Goal: Answer question/provide support: Share knowledge or assist other users

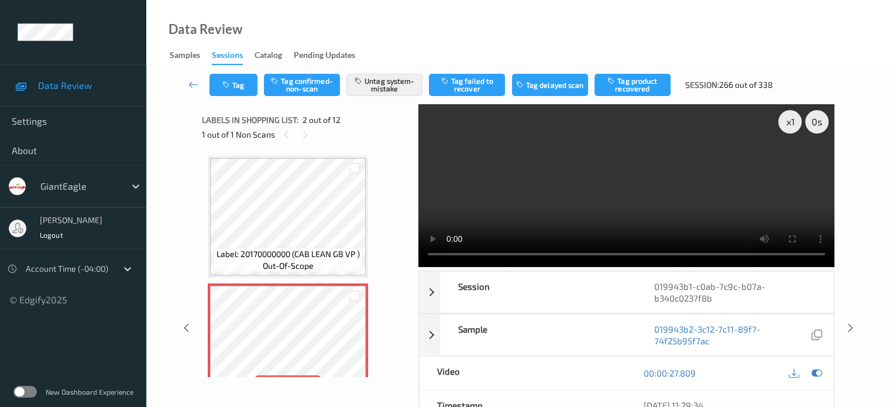
click at [197, 78] on icon at bounding box center [193, 84] width 11 height 12
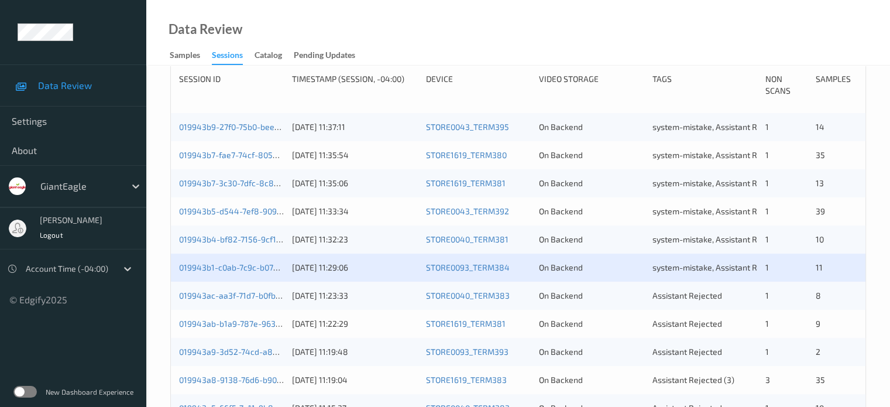
scroll to position [250, 0]
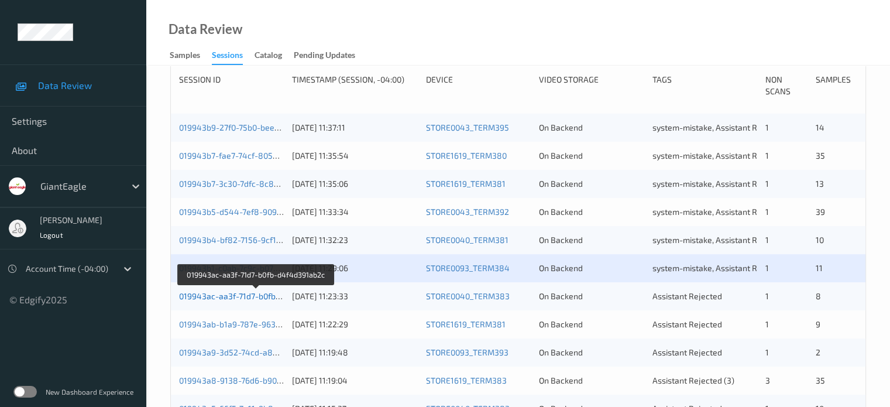
click at [212, 294] on link "019943ac-aa3f-71d7-b0fb-d4f4d391ab2c" at bounding box center [256, 296] width 154 height 10
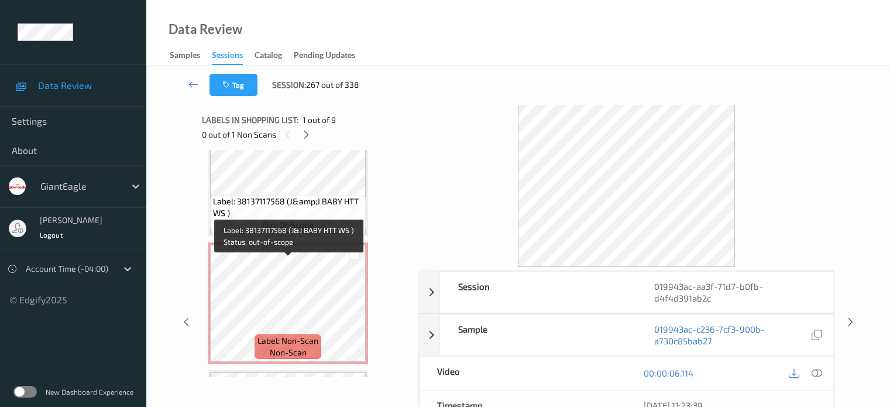
scroll to position [680, 0]
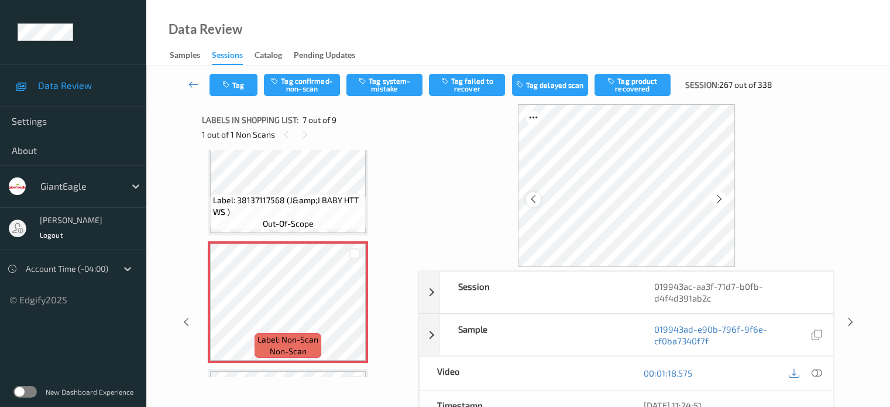
click at [534, 198] on icon at bounding box center [533, 199] width 10 height 11
click at [818, 369] on icon at bounding box center [816, 372] width 11 height 11
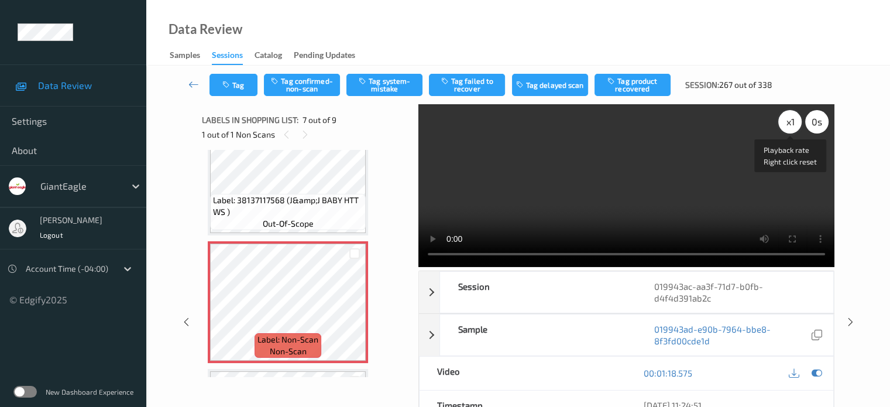
click at [793, 125] on div "x 1" at bounding box center [789, 121] width 23 height 23
click at [287, 78] on button "Tag confirmed-non-scan" at bounding box center [302, 85] width 76 height 22
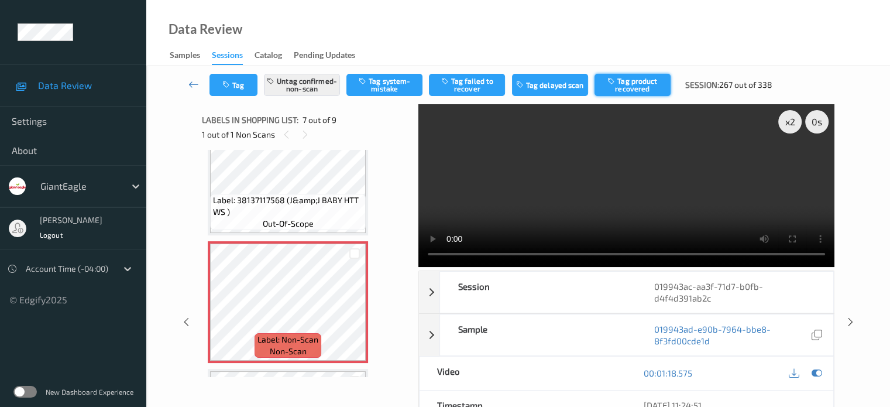
click at [625, 84] on button "Tag product recovered" at bounding box center [632, 85] width 76 height 22
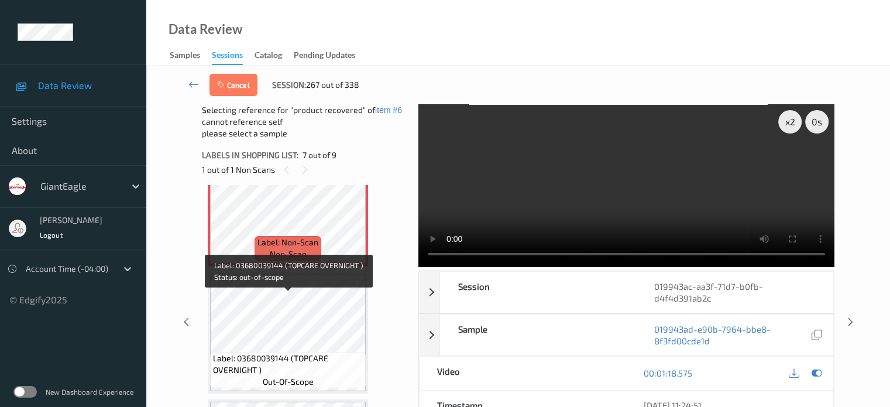
scroll to position [810, 0]
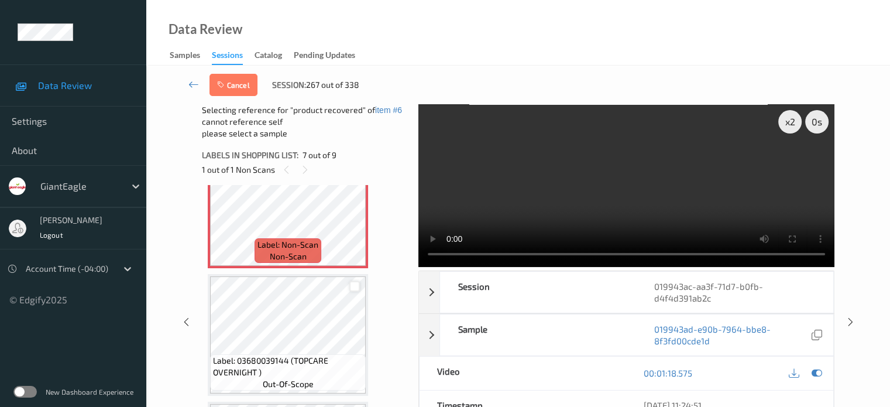
click at [352, 283] on div at bounding box center [354, 286] width 11 height 11
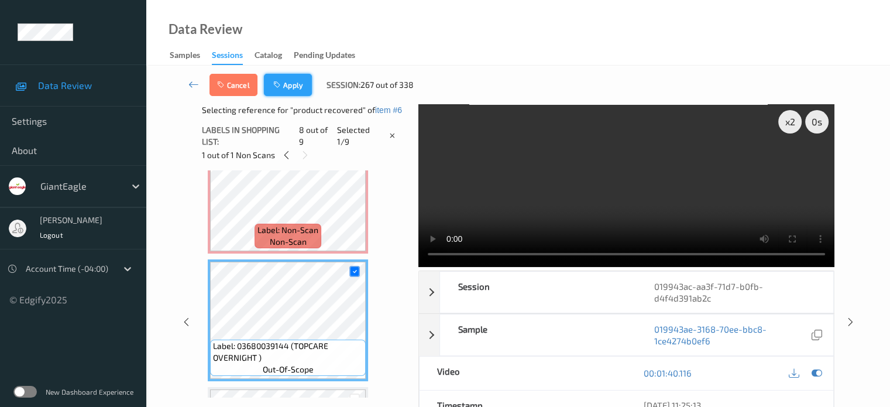
click at [288, 91] on button "Apply" at bounding box center [288, 85] width 48 height 22
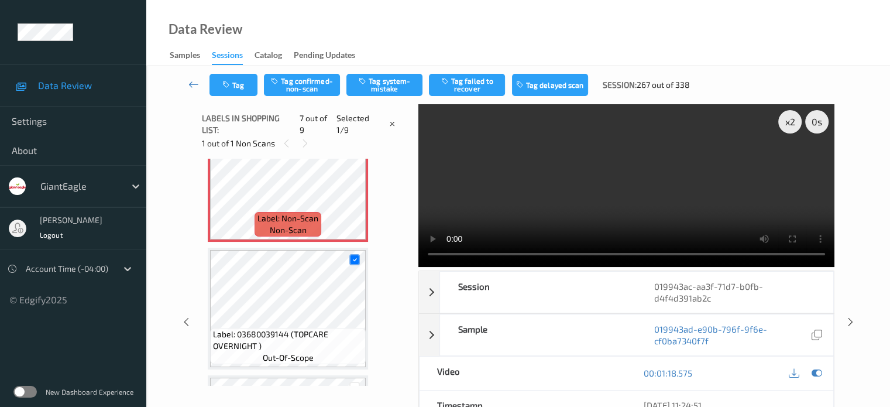
scroll to position [644, 0]
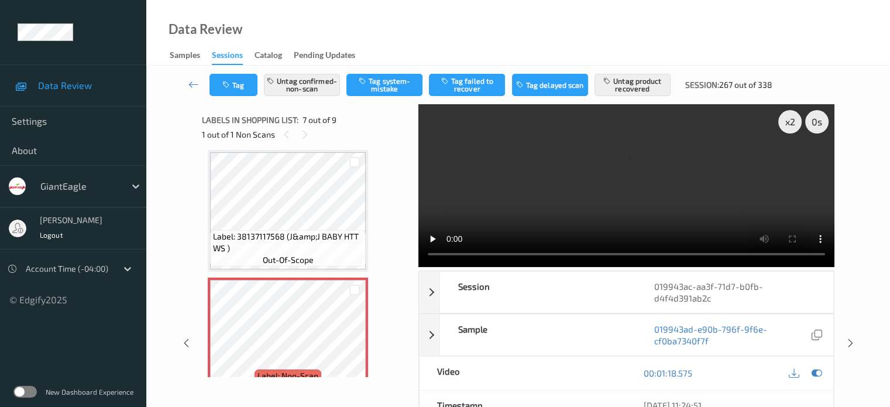
drag, startPoint x: 288, startPoint y: 91, endPoint x: 181, endPoint y: -55, distance: 180.8
click at [181, 0] on html "Data Review Settings About GiantEagle [PERSON_NAME] Logout Account Time (-04:00…" at bounding box center [445, 203] width 890 height 407
click at [202, 83] on link at bounding box center [193, 85] width 31 height 22
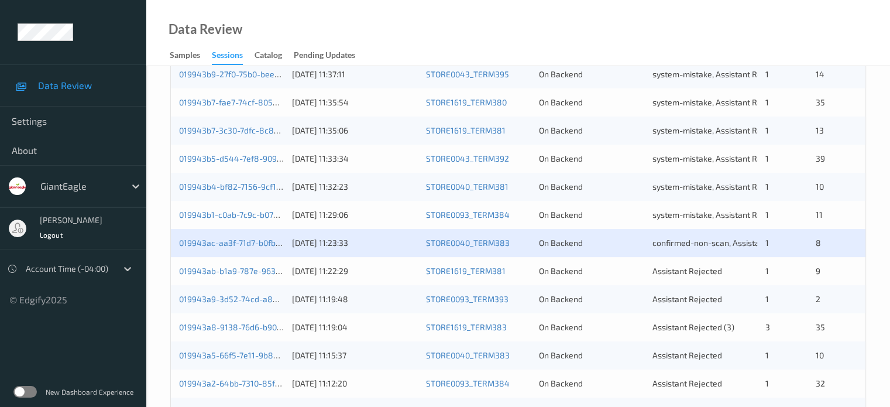
scroll to position [328, 0]
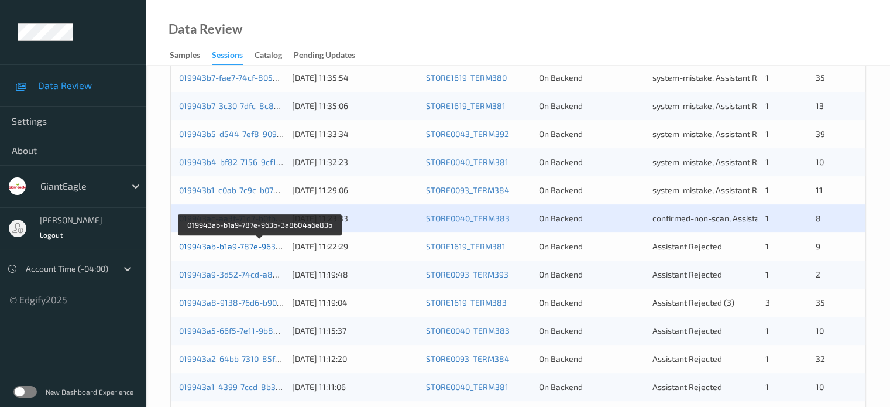
click at [243, 250] on link "019943ab-b1a9-787e-963b-3a8604a6e83b" at bounding box center [260, 246] width 163 height 10
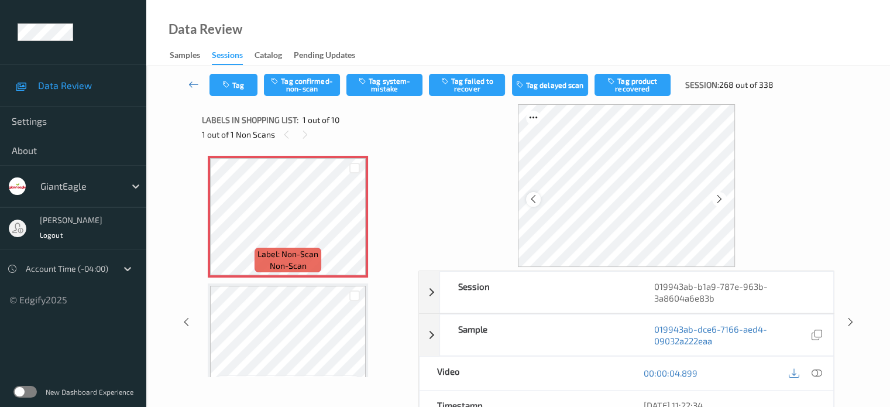
click at [534, 198] on icon at bounding box center [533, 199] width 10 height 11
click at [810, 374] on div at bounding box center [817, 373] width 16 height 16
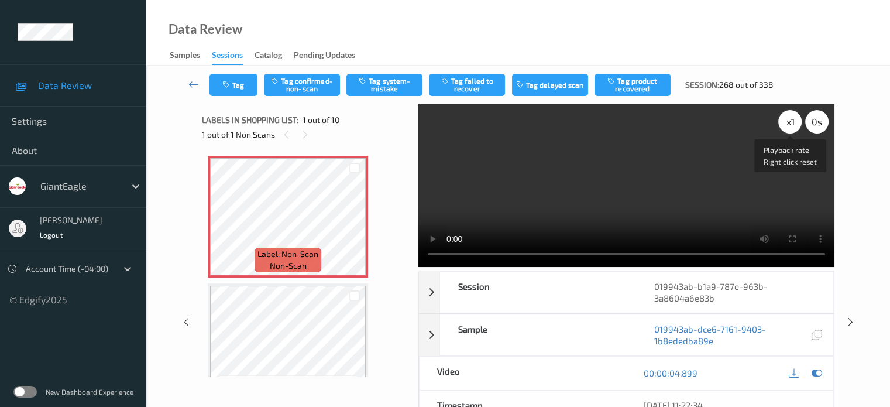
click at [783, 122] on div "x 1" at bounding box center [789, 121] width 23 height 23
click at [394, 86] on button "Tag system-mistake" at bounding box center [384, 85] width 76 height 22
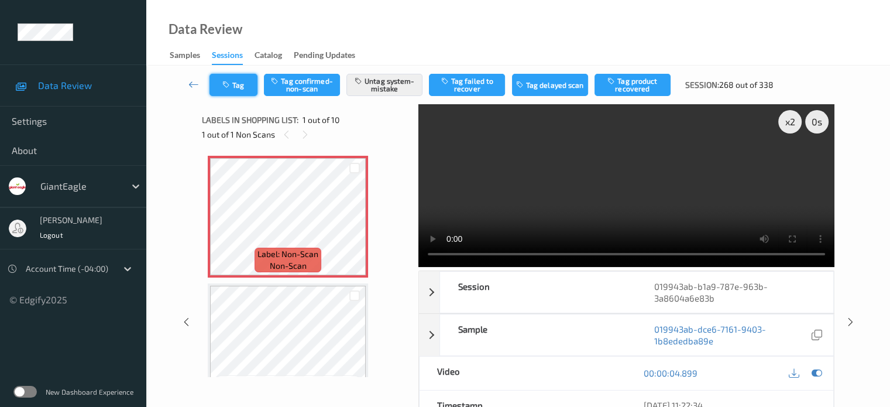
click at [246, 88] on button "Tag" at bounding box center [233, 85] width 48 height 22
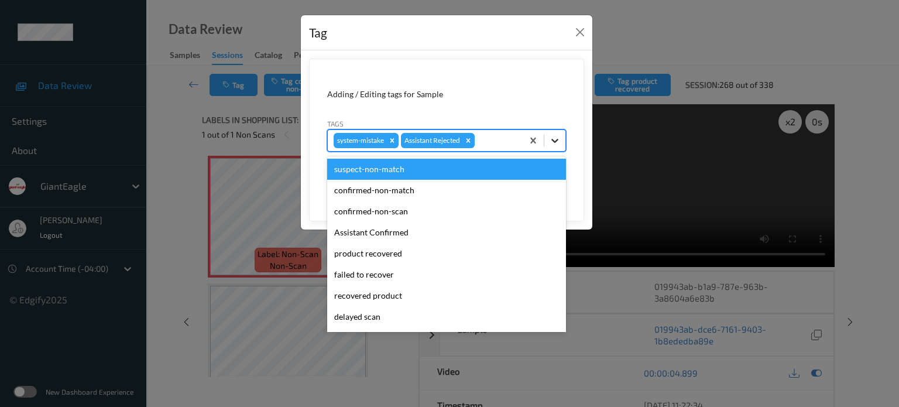
click at [557, 138] on icon at bounding box center [555, 141] width 12 height 12
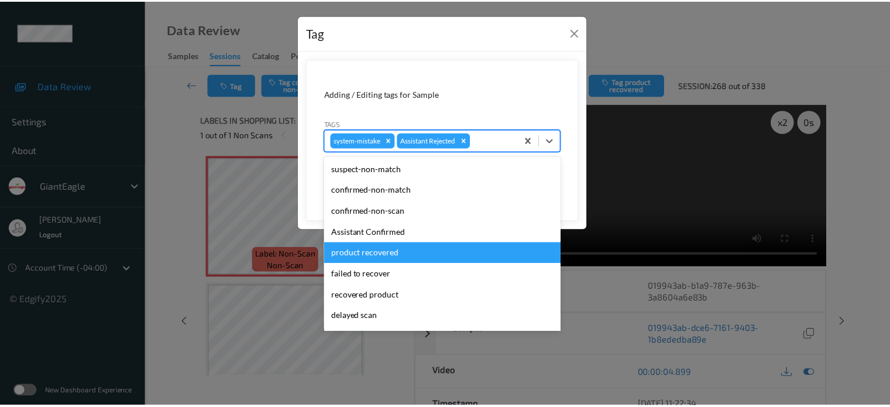
scroll to position [124, 0]
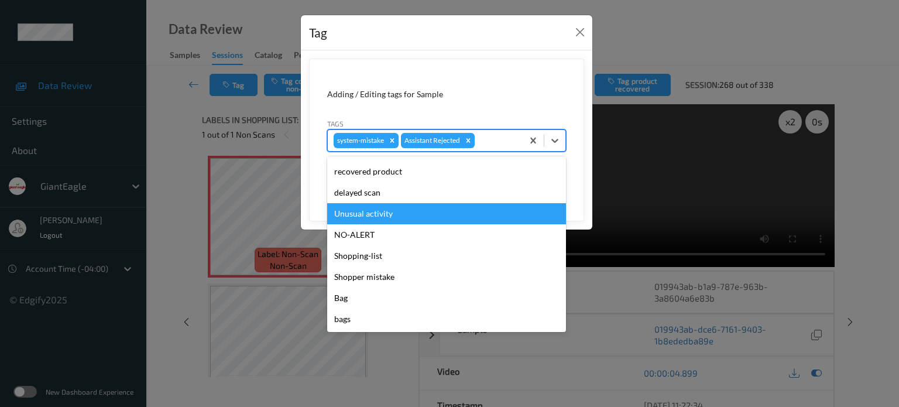
click at [357, 220] on div "Unusual activity" at bounding box center [446, 213] width 239 height 21
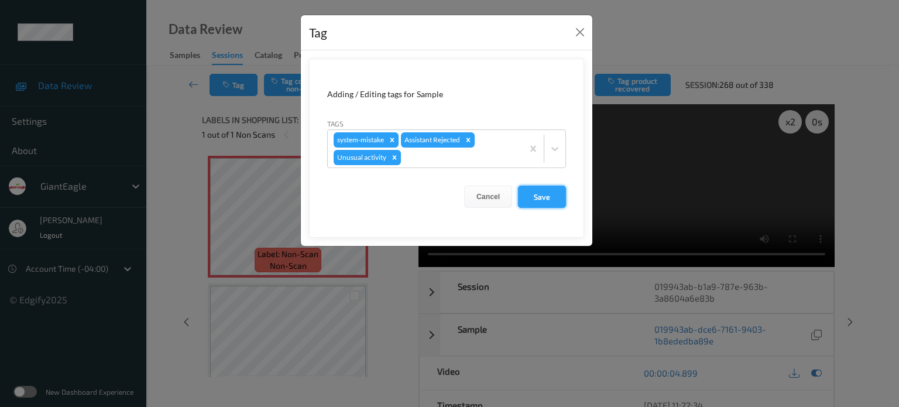
click at [548, 190] on button "Save" at bounding box center [542, 196] width 48 height 22
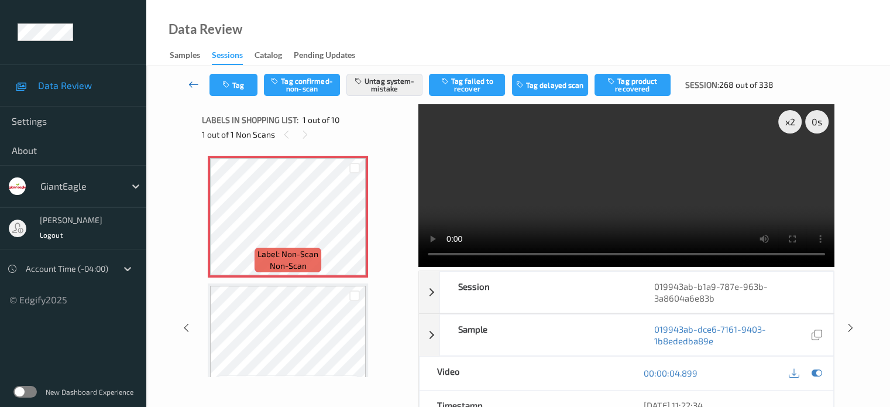
click at [185, 81] on link at bounding box center [193, 85] width 31 height 22
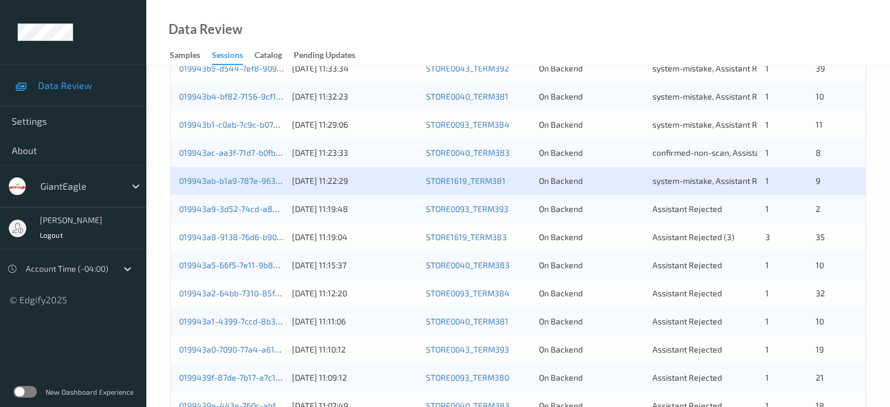
scroll to position [393, 0]
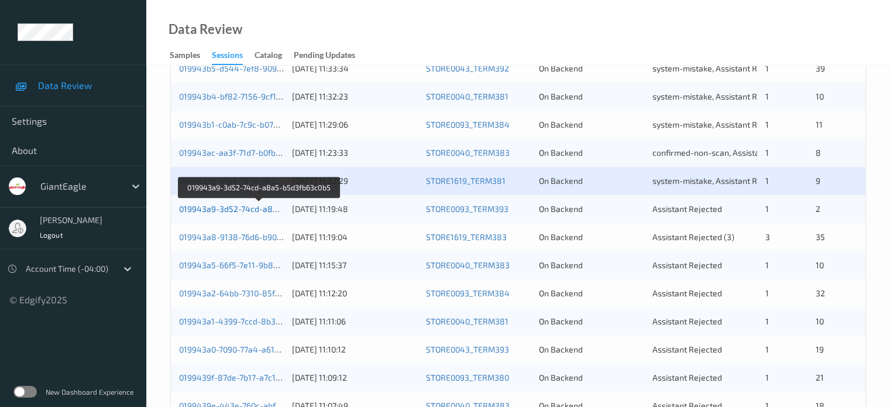
click at [223, 205] on link "019943a9-3d52-74cd-a8a5-b5d3fb63c0b5" at bounding box center [259, 209] width 160 height 10
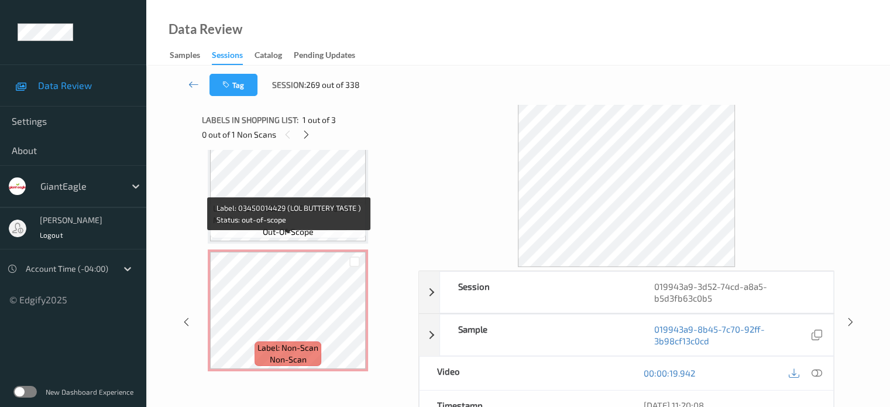
scroll to position [81, 0]
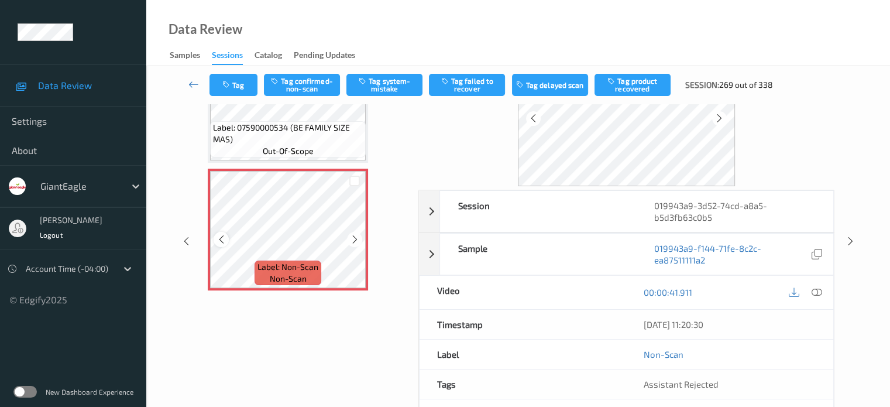
click at [221, 239] on icon at bounding box center [221, 239] width 10 height 11
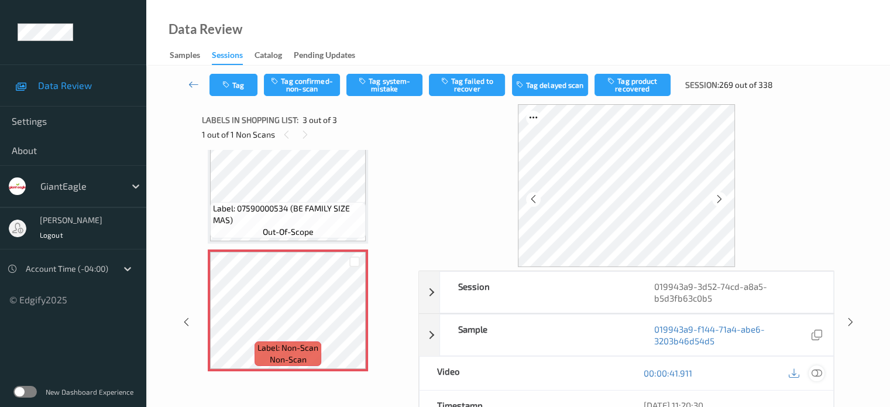
click at [817, 369] on icon at bounding box center [816, 372] width 11 height 11
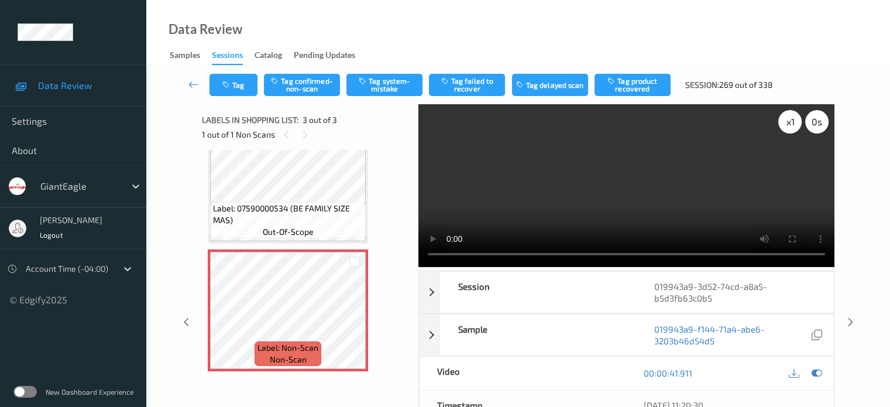
click at [778, 119] on div "x 1 0 s" at bounding box center [803, 121] width 50 height 23
click at [794, 125] on div "x 1" at bounding box center [789, 121] width 23 height 23
click at [378, 91] on button "Tag system-mistake" at bounding box center [384, 85] width 76 height 22
click at [250, 82] on button "Tag" at bounding box center [233, 85] width 48 height 22
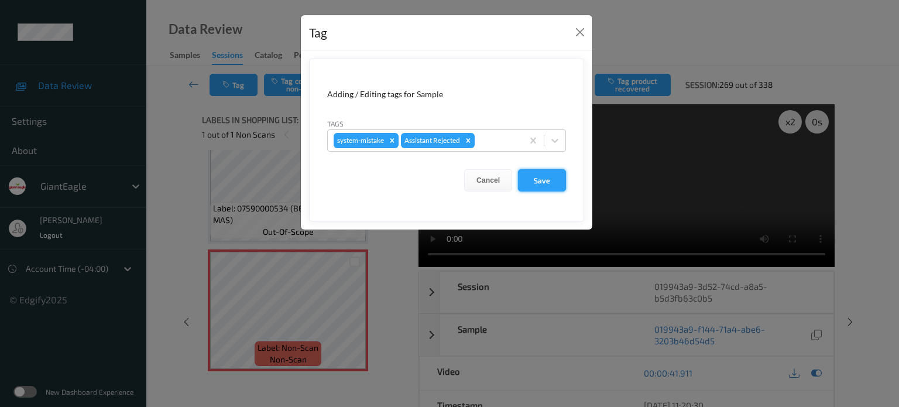
click at [535, 177] on button "Save" at bounding box center [542, 180] width 48 height 22
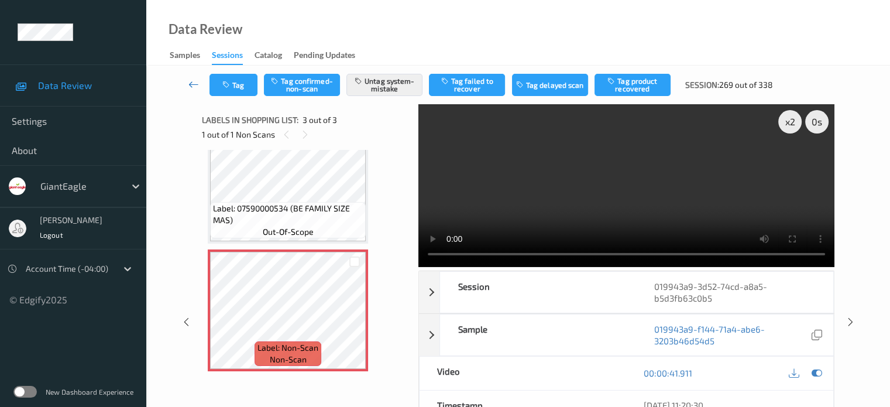
click at [198, 84] on icon at bounding box center [193, 84] width 11 height 12
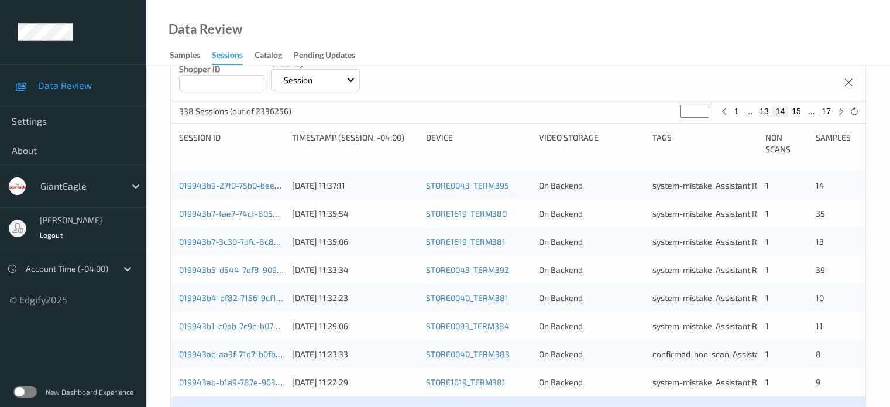
scroll to position [365, 0]
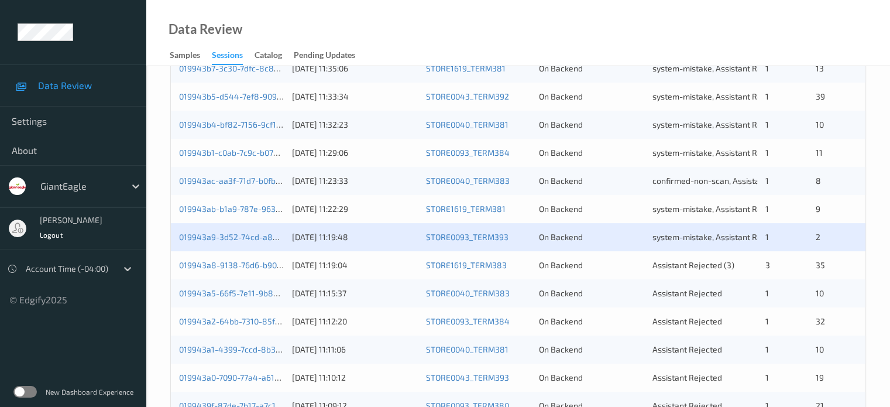
click at [209, 259] on div "019943a8-9138-76d6-b901-993649731b99" at bounding box center [231, 265] width 105 height 12
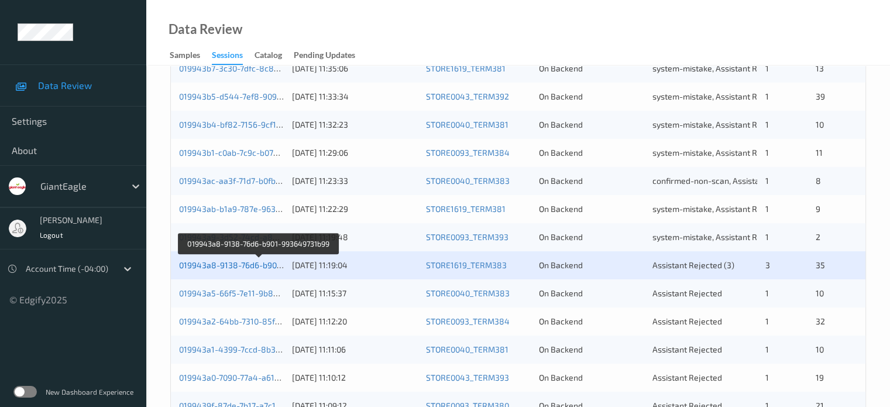
click at [224, 260] on link "019943a8-9138-76d6-b901-993649731b99" at bounding box center [259, 265] width 160 height 10
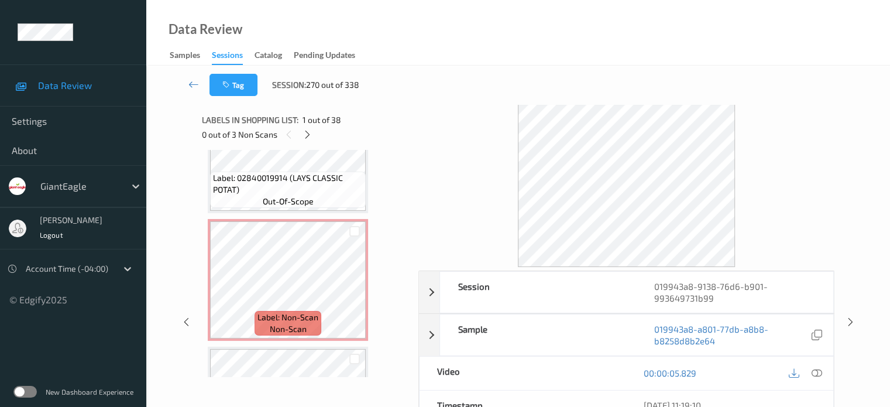
scroll to position [3126, 0]
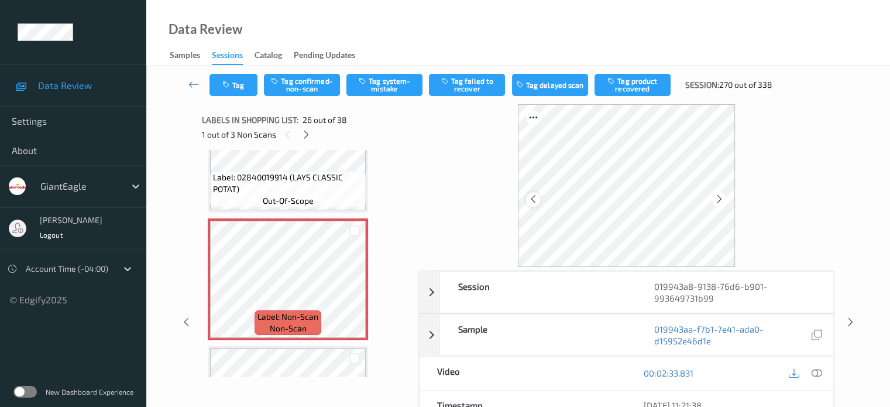
click at [527, 202] on div at bounding box center [533, 199] width 15 height 15
click at [814, 374] on icon at bounding box center [816, 372] width 11 height 11
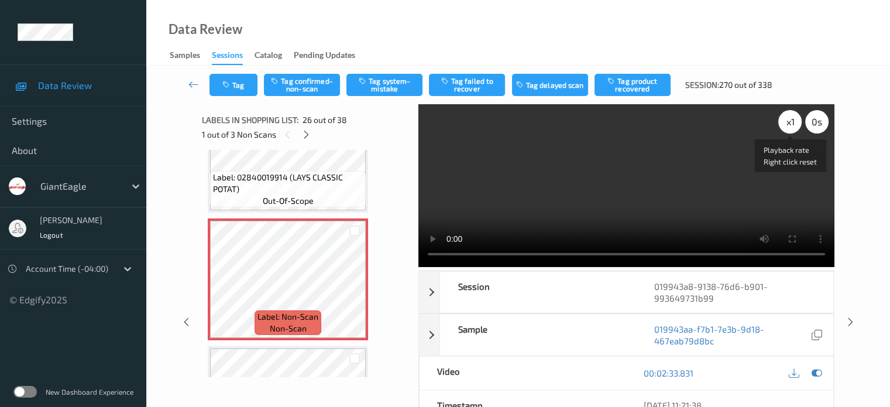
click at [786, 118] on div "x 1" at bounding box center [789, 121] width 23 height 23
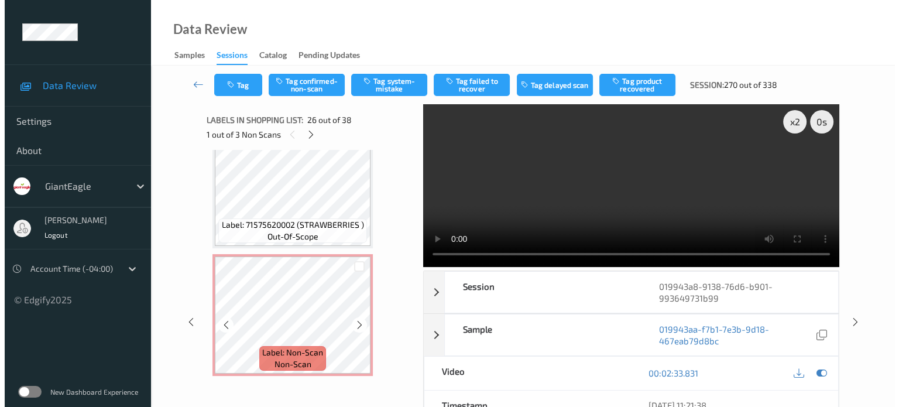
scroll to position [3344, 0]
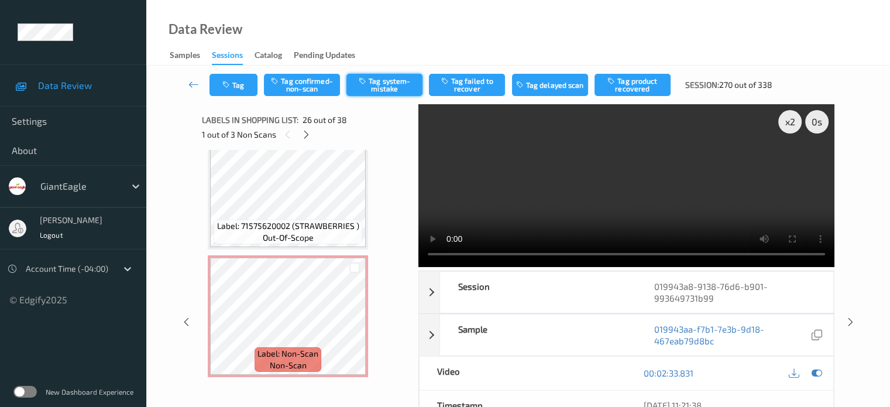
click at [383, 86] on button "Tag system-mistake" at bounding box center [384, 85] width 76 height 22
click at [238, 79] on button "Tag" at bounding box center [233, 85] width 48 height 22
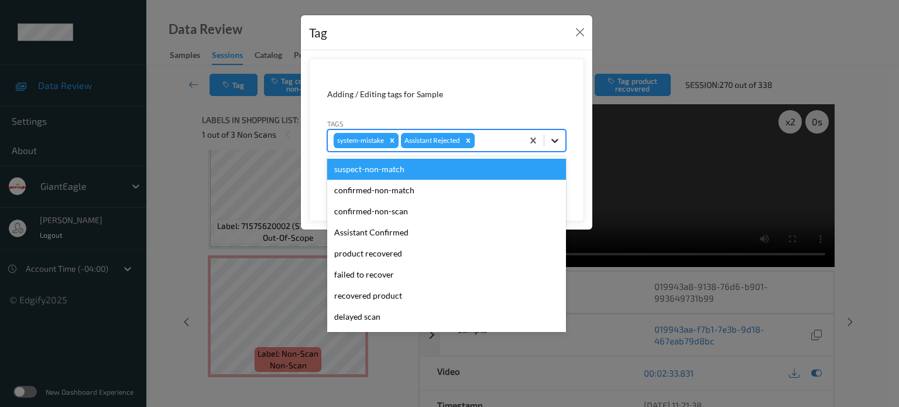
click at [552, 137] on icon at bounding box center [555, 141] width 12 height 12
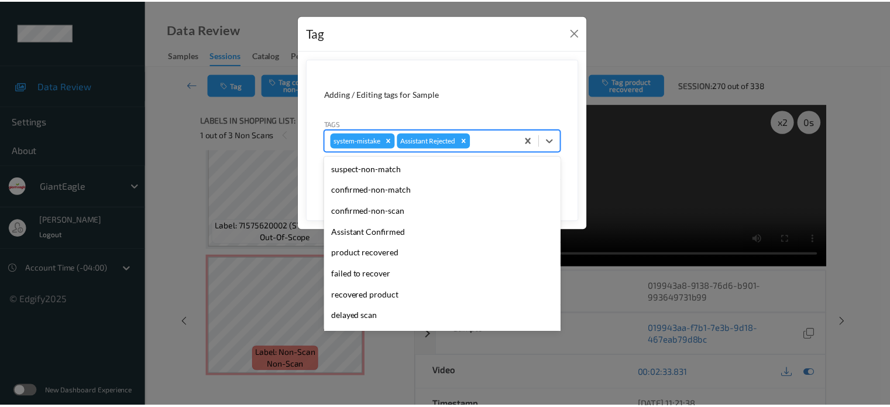
scroll to position [124, 0]
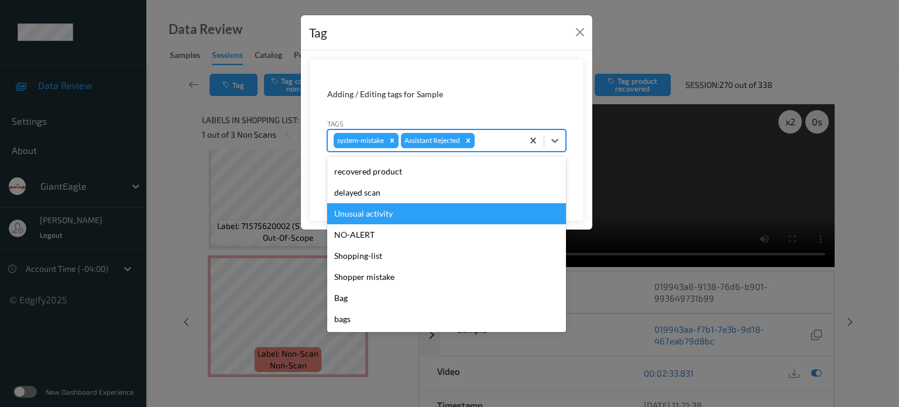
click at [345, 211] on div "Unusual activity" at bounding box center [446, 213] width 239 height 21
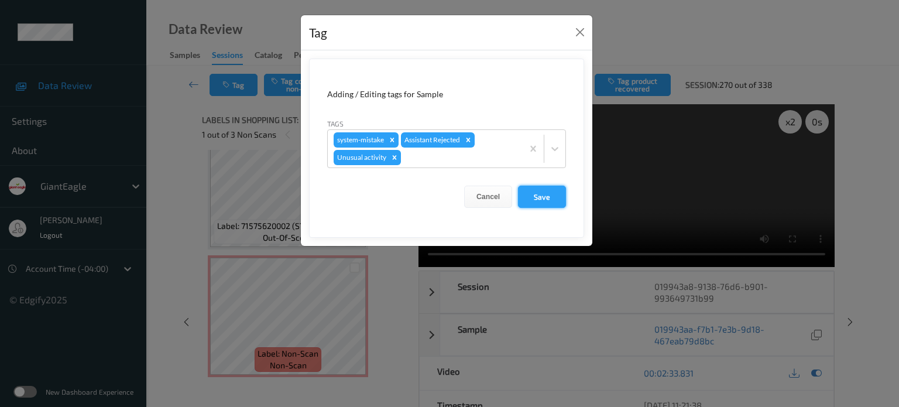
click at [530, 197] on button "Save" at bounding box center [542, 196] width 48 height 22
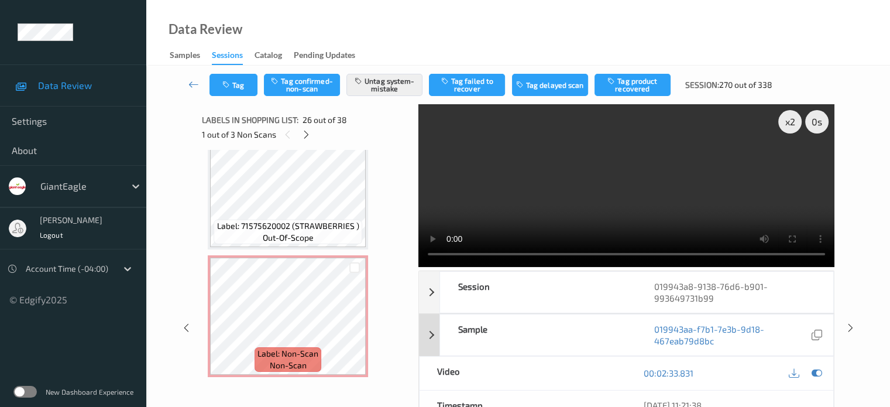
click at [579, 316] on div "Sample" at bounding box center [538, 334] width 197 height 41
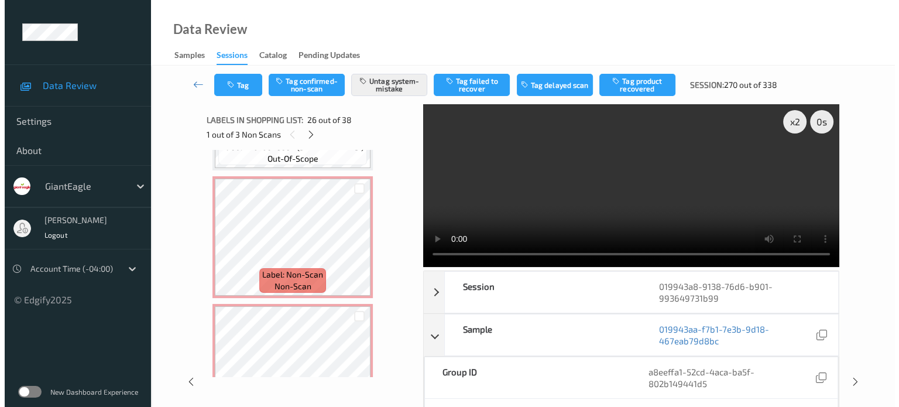
scroll to position [3424, 0]
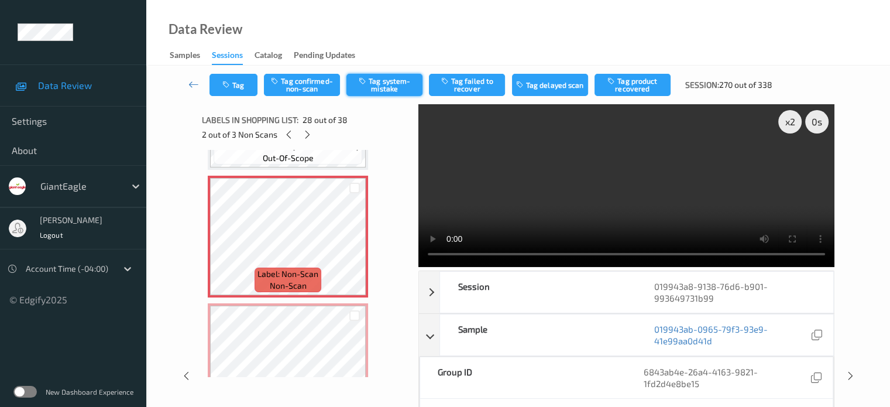
click at [393, 80] on button "Tag system-mistake" at bounding box center [384, 85] width 76 height 22
click at [236, 91] on button "Tag" at bounding box center [233, 85] width 48 height 22
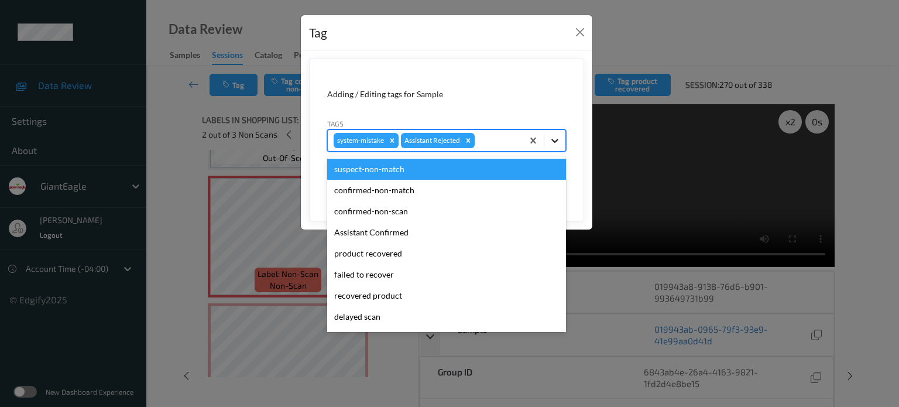
click at [556, 139] on icon at bounding box center [555, 141] width 12 height 12
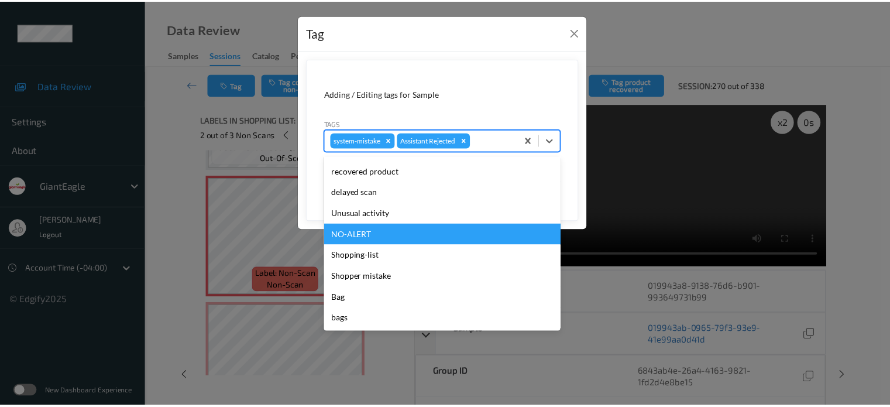
scroll to position [124, 0]
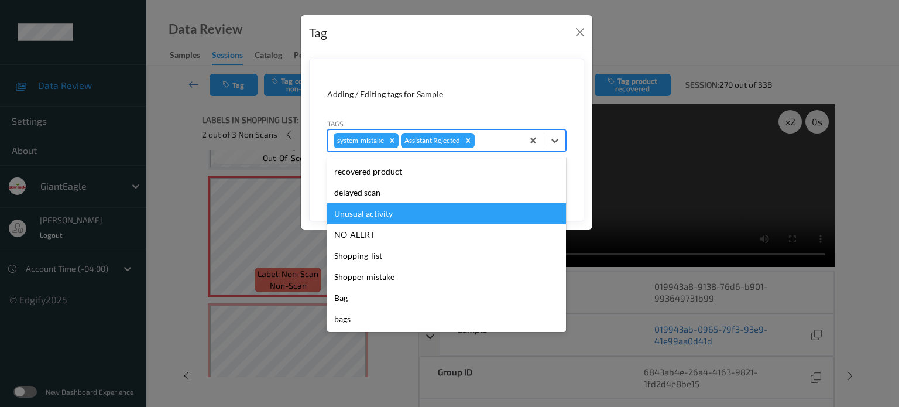
click at [374, 215] on div "Unusual activity" at bounding box center [446, 213] width 239 height 21
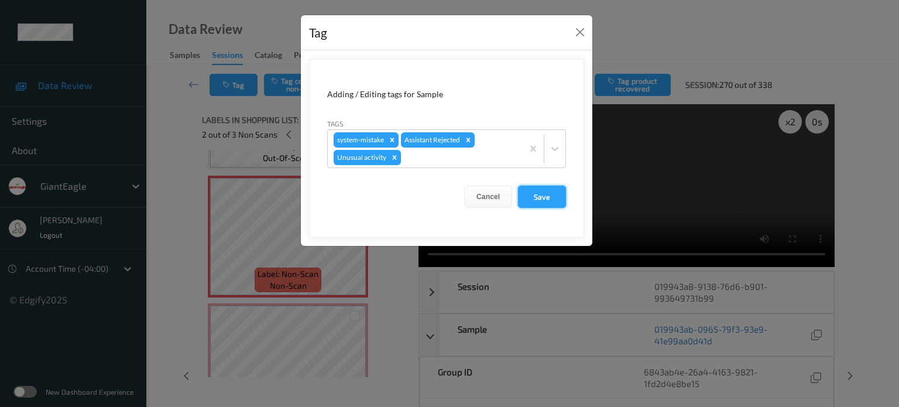
click at [534, 196] on button "Save" at bounding box center [542, 196] width 48 height 22
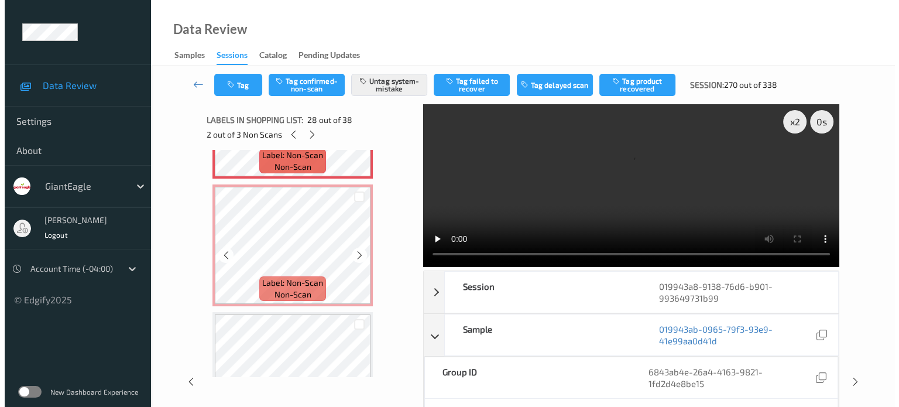
scroll to position [3543, 0]
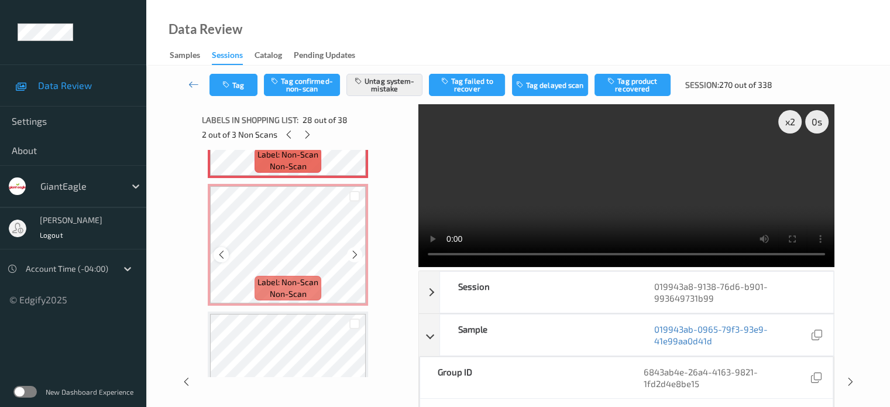
click at [222, 247] on div at bounding box center [221, 254] width 15 height 15
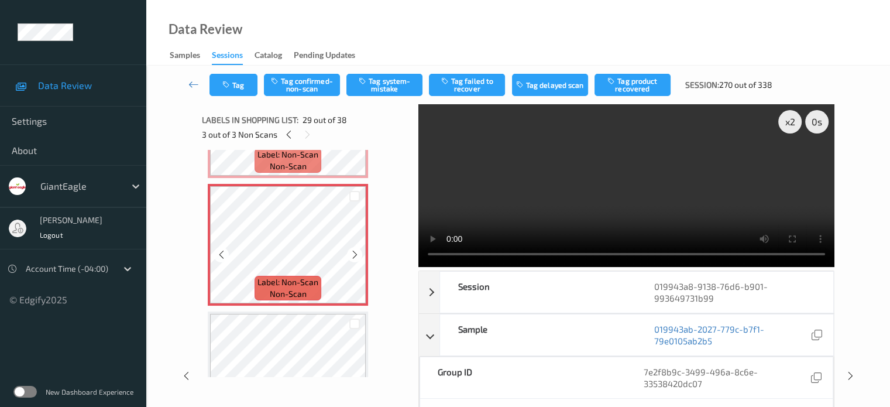
click at [222, 247] on div at bounding box center [221, 254] width 15 height 15
click at [373, 79] on button "Tag system-mistake" at bounding box center [384, 85] width 76 height 22
click at [243, 80] on button "Tag" at bounding box center [233, 85] width 48 height 22
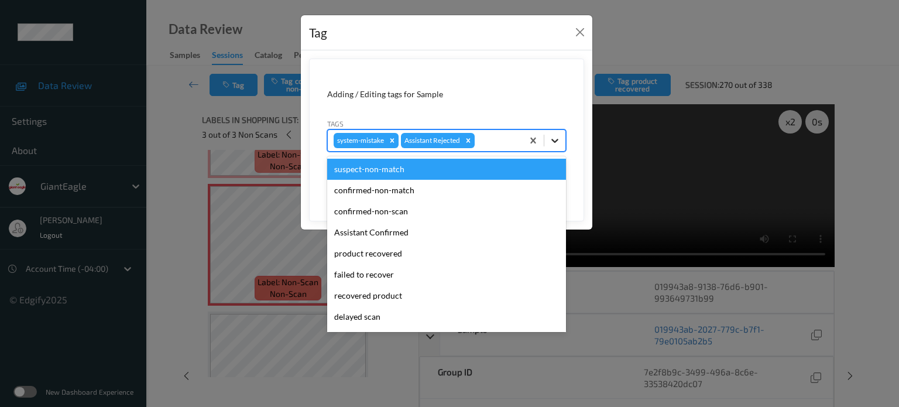
click at [554, 137] on icon at bounding box center [555, 141] width 12 height 12
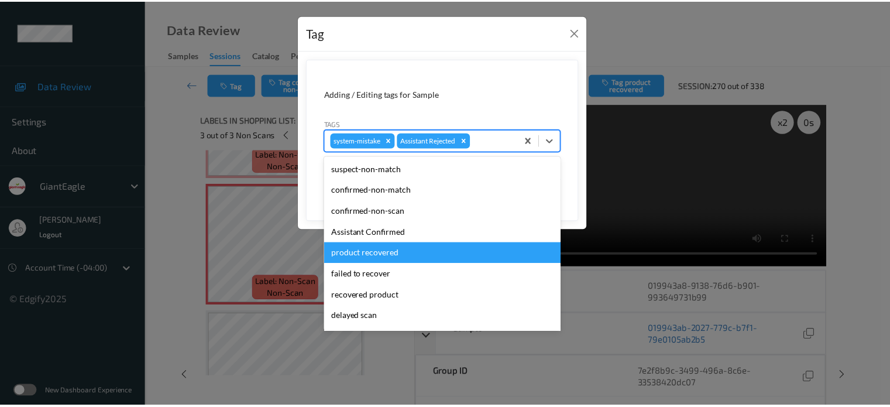
scroll to position [124, 0]
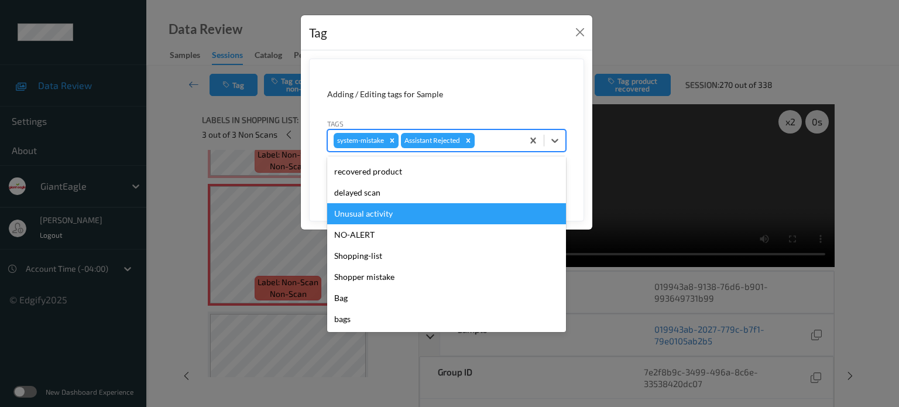
click at [355, 221] on div "Unusual activity" at bounding box center [446, 213] width 239 height 21
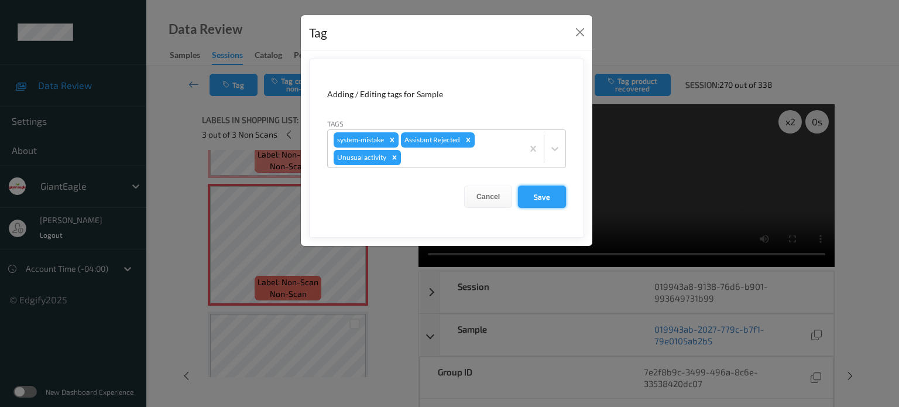
click at [538, 196] on button "Save" at bounding box center [542, 196] width 48 height 22
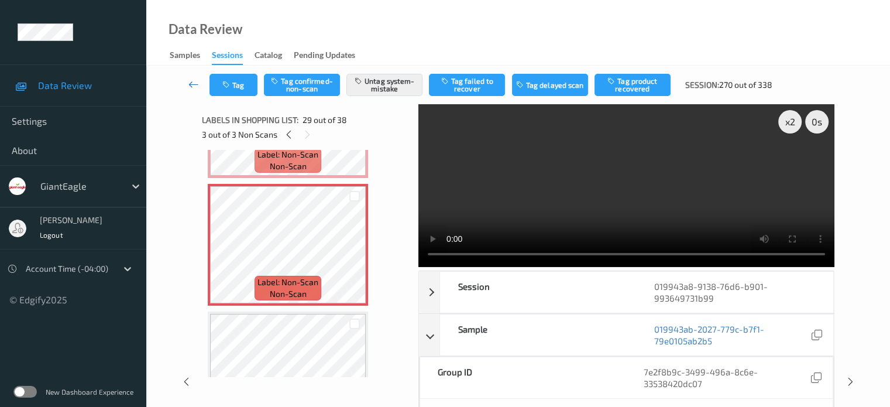
click at [199, 80] on icon at bounding box center [193, 84] width 11 height 12
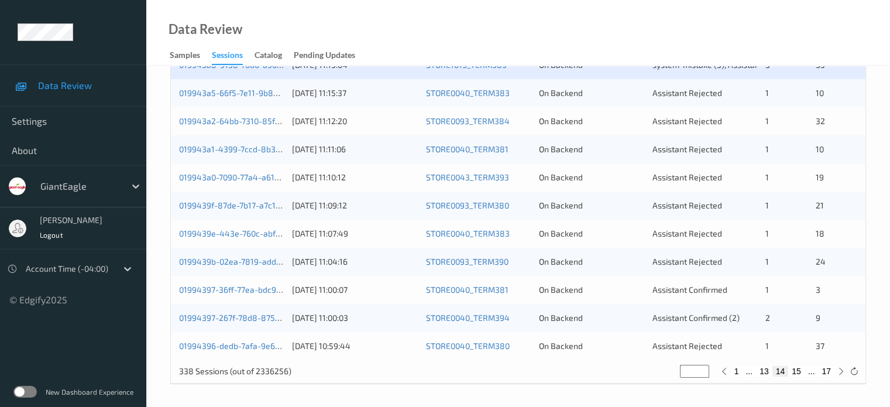
scroll to position [553, 0]
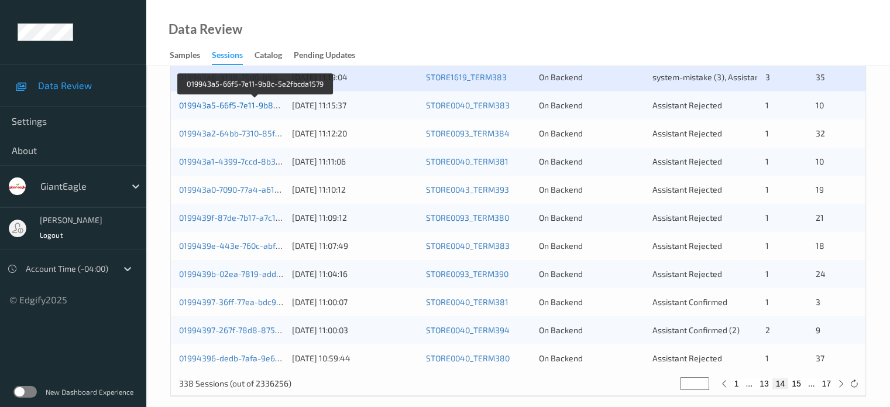
click at [247, 105] on link "019943a5-66f5-7e11-9b8c-5e2fbcda1579" at bounding box center [256, 105] width 154 height 10
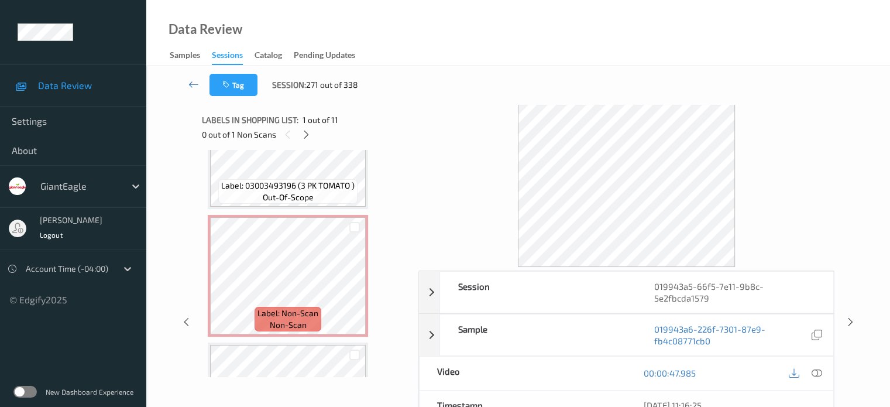
scroll to position [748, 0]
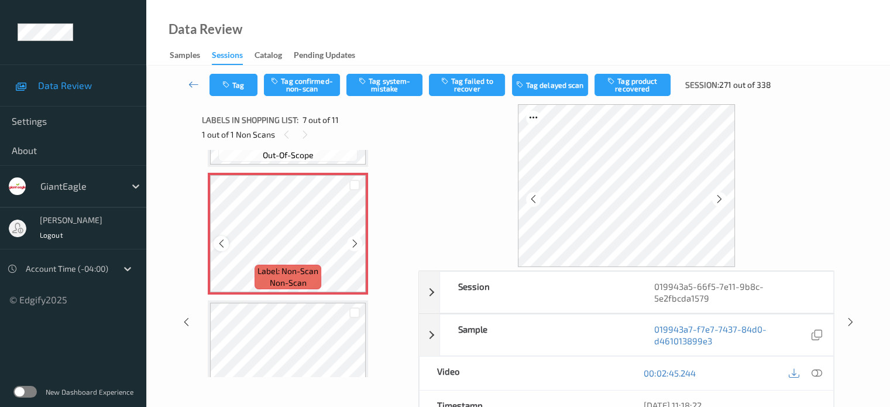
click at [220, 244] on icon at bounding box center [221, 243] width 10 height 11
click at [817, 371] on icon at bounding box center [816, 372] width 11 height 11
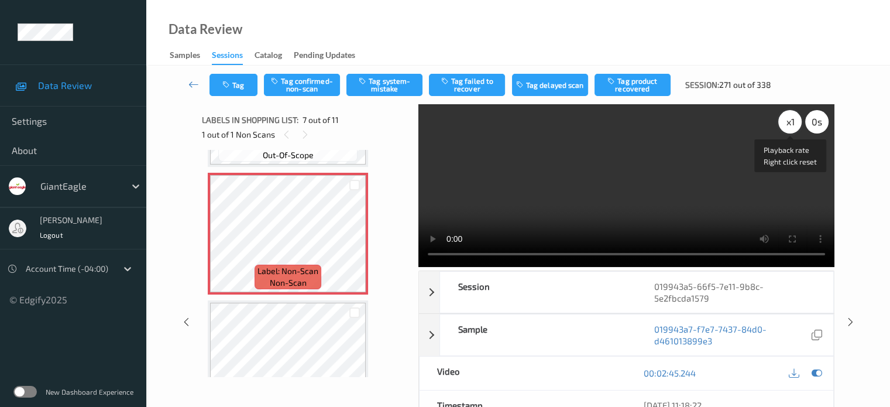
click at [792, 119] on div "x 1" at bounding box center [789, 121] width 23 height 23
click at [302, 88] on button "Tag confirmed-non-scan" at bounding box center [302, 85] width 76 height 22
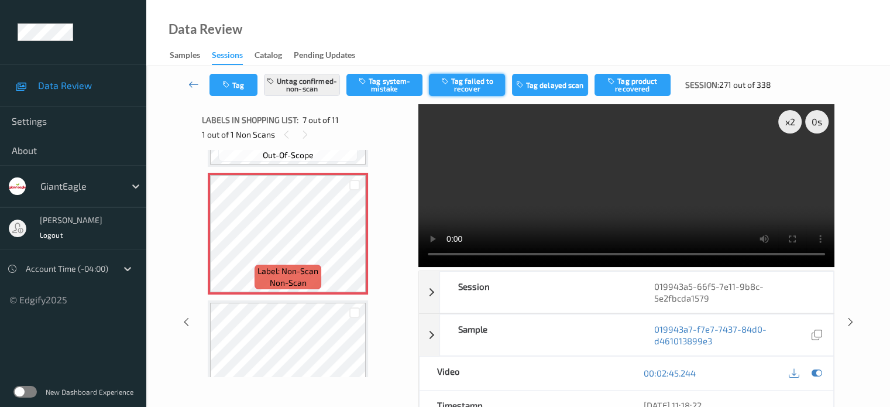
click at [486, 88] on button "Tag failed to recover" at bounding box center [467, 85] width 76 height 22
click at [230, 81] on icon "button" at bounding box center [227, 85] width 10 height 8
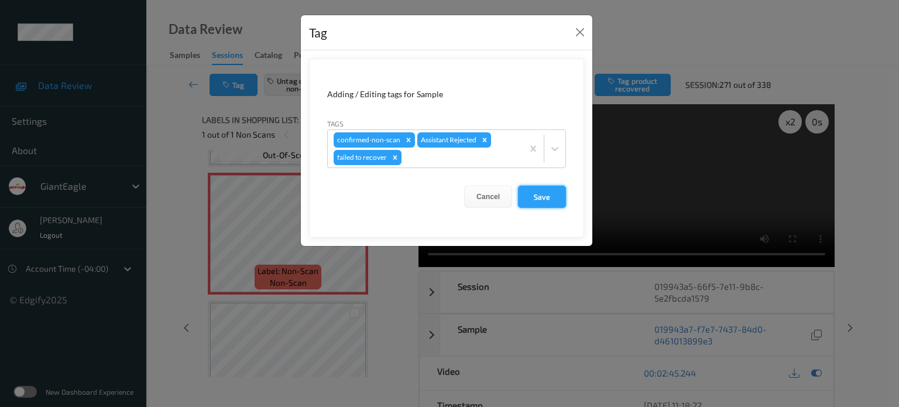
click at [526, 190] on button "Save" at bounding box center [542, 196] width 48 height 22
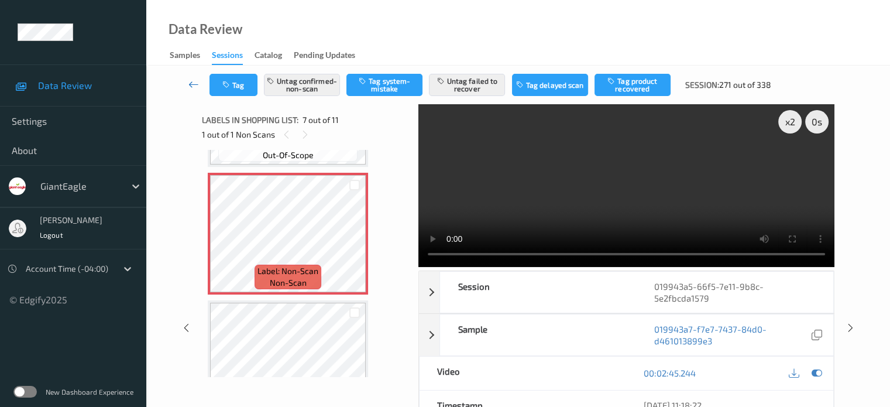
click at [194, 91] on link at bounding box center [193, 85] width 31 height 22
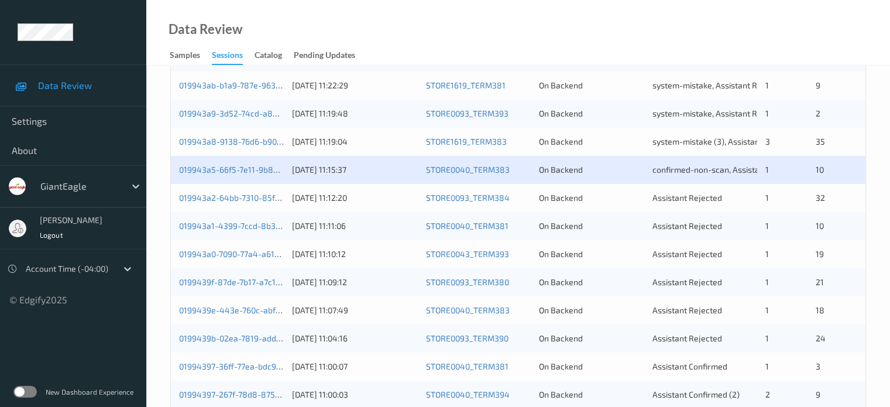
scroll to position [565, 0]
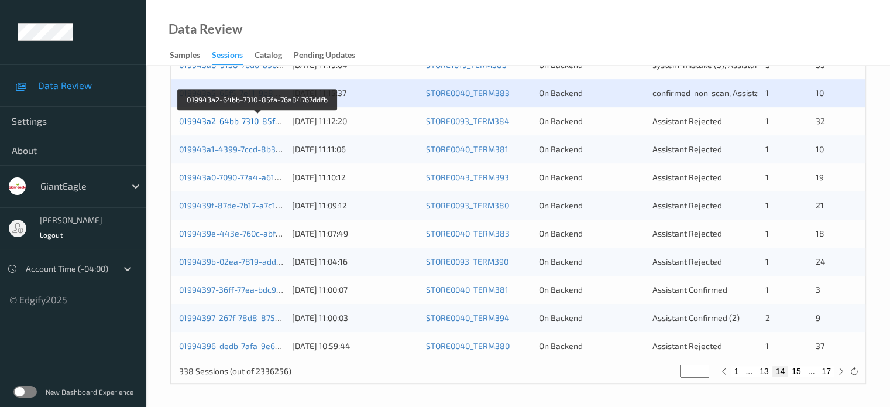
click at [249, 119] on link "019943a2-64bb-7310-85fa-76a84767ddfb" at bounding box center [257, 121] width 157 height 10
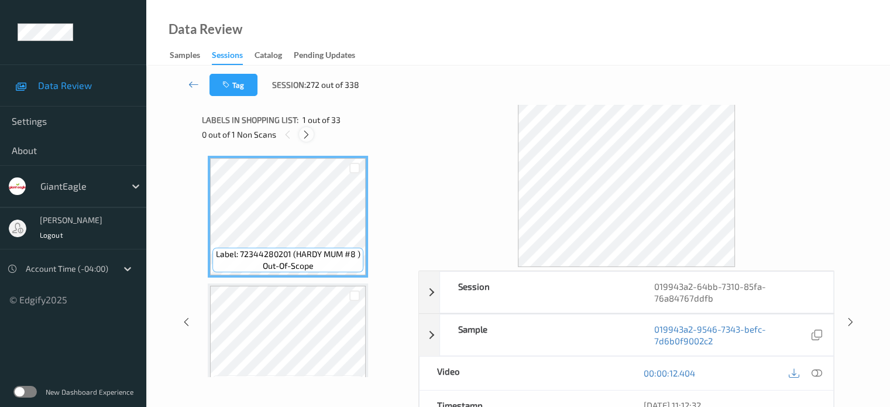
click at [304, 134] on icon at bounding box center [306, 134] width 10 height 11
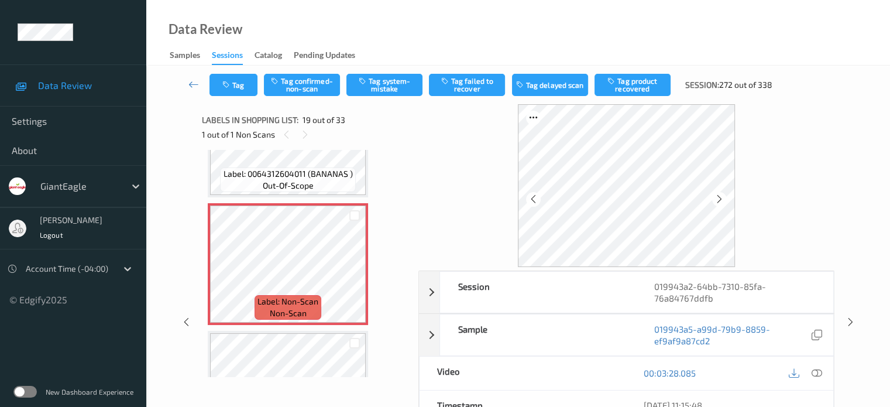
scroll to position [2254, 0]
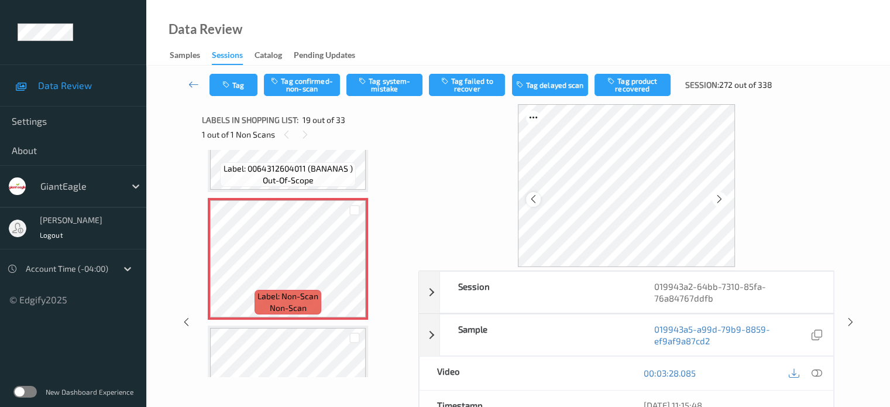
click at [528, 195] on icon at bounding box center [533, 199] width 10 height 11
click at [531, 198] on icon at bounding box center [533, 199] width 10 height 11
click at [817, 371] on icon at bounding box center [816, 372] width 11 height 11
